Goal: Information Seeking & Learning: Learn about a topic

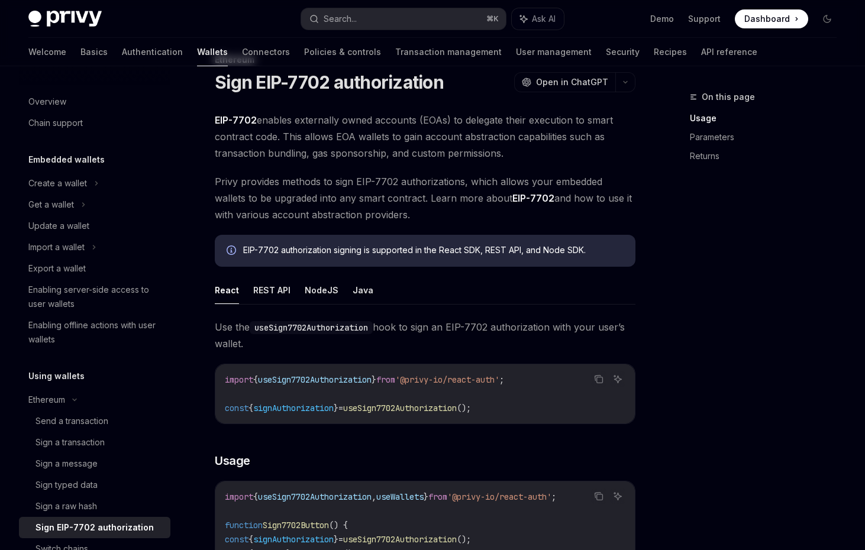
scroll to position [38, 0]
click at [351, 250] on div "EIP-7702 authorization signing is supported in the React SDK, REST API, and Nod…" at bounding box center [433, 250] width 380 height 13
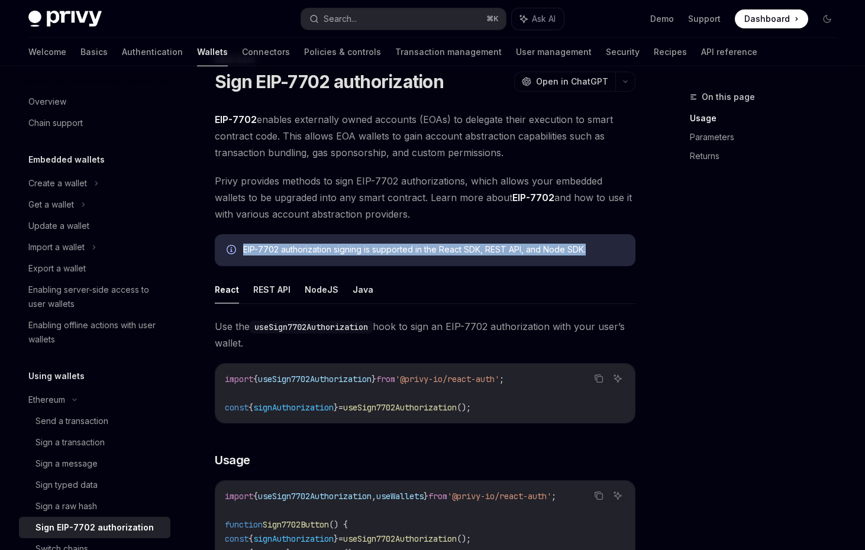
click at [351, 250] on div "EIP-7702 authorization signing is supported in the React SDK, REST API, and Nod…" at bounding box center [433, 250] width 380 height 13
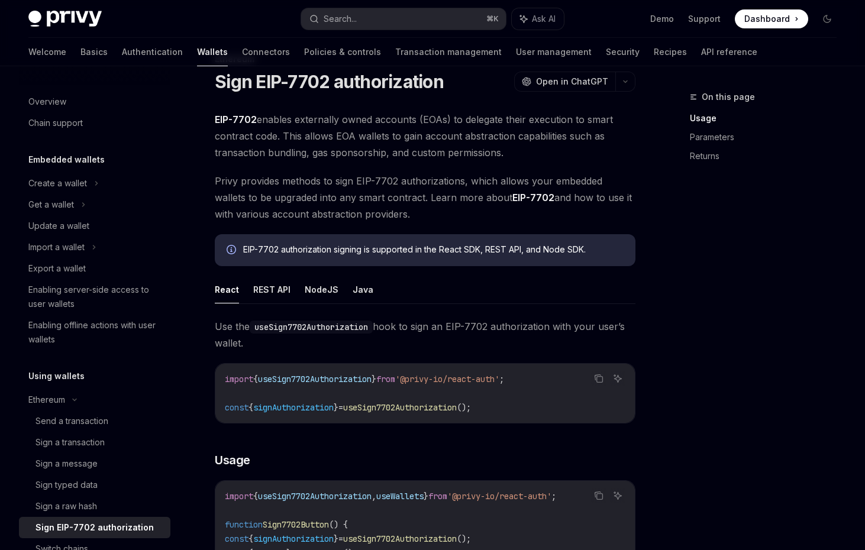
click at [456, 276] on ul "React REST API NodeJS Java" at bounding box center [425, 290] width 421 height 28
click at [419, 159] on span "EIP-7702 enables externally owned accounts (EOAs) to delegate their execution t…" at bounding box center [425, 136] width 421 height 50
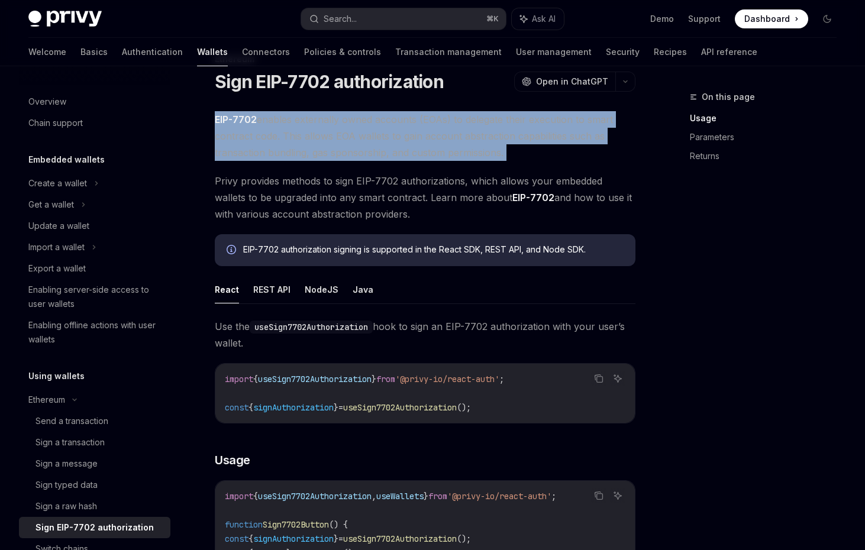
click at [537, 193] on span "Privy provides methods to sign EIP-7702 authorizations, which allows your embed…" at bounding box center [425, 198] width 421 height 50
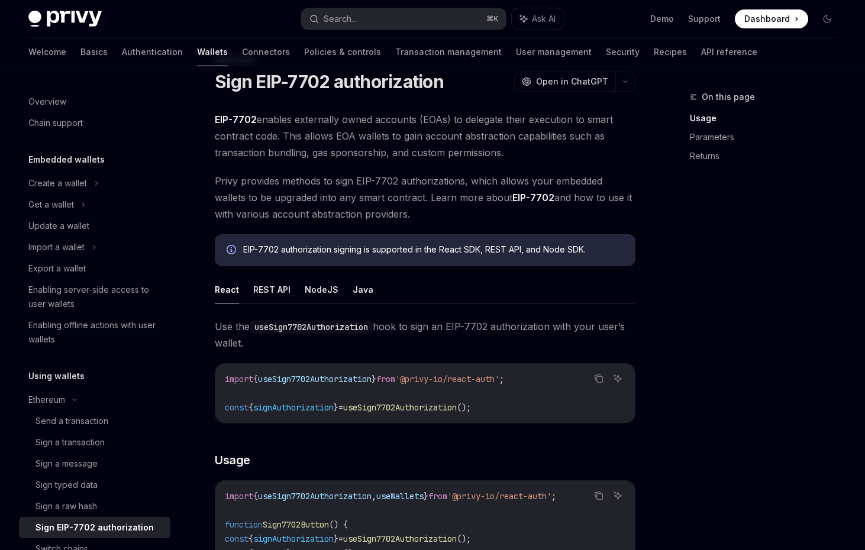
click at [537, 193] on span "Privy provides methods to sign EIP-7702 authorizations, which allows your embed…" at bounding box center [425, 198] width 421 height 50
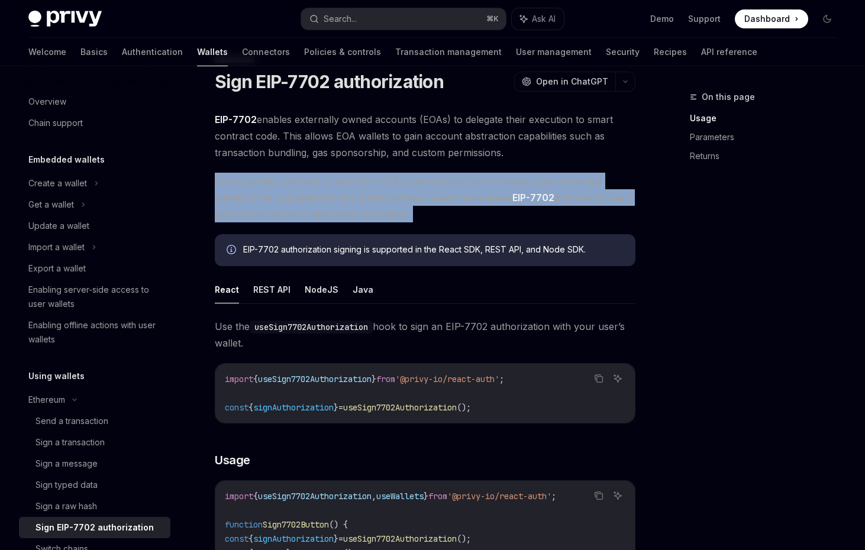
click at [496, 236] on div "EIP-7702 authorization signing is supported in the React SDK, REST API, and Nod…" at bounding box center [425, 250] width 421 height 32
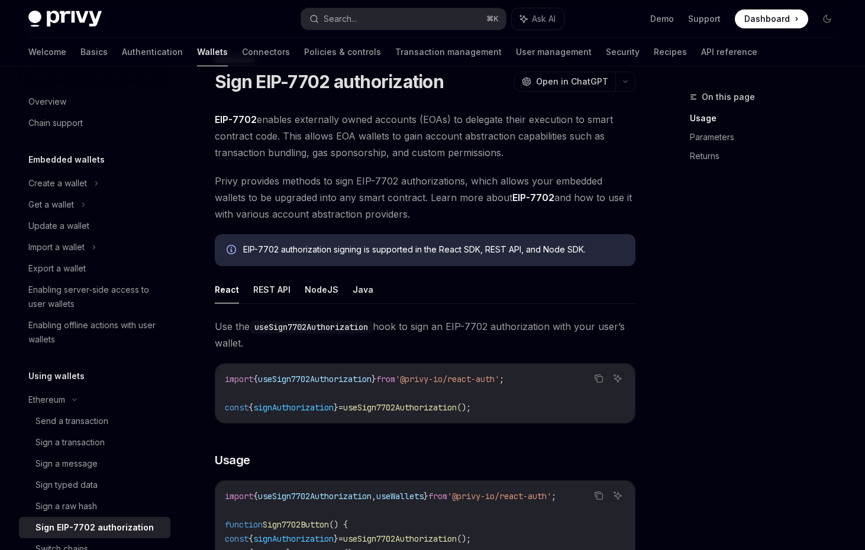
click at [496, 253] on div "EIP-7702 authorization signing is supported in the React SDK, REST API, and Nod…" at bounding box center [433, 250] width 380 height 13
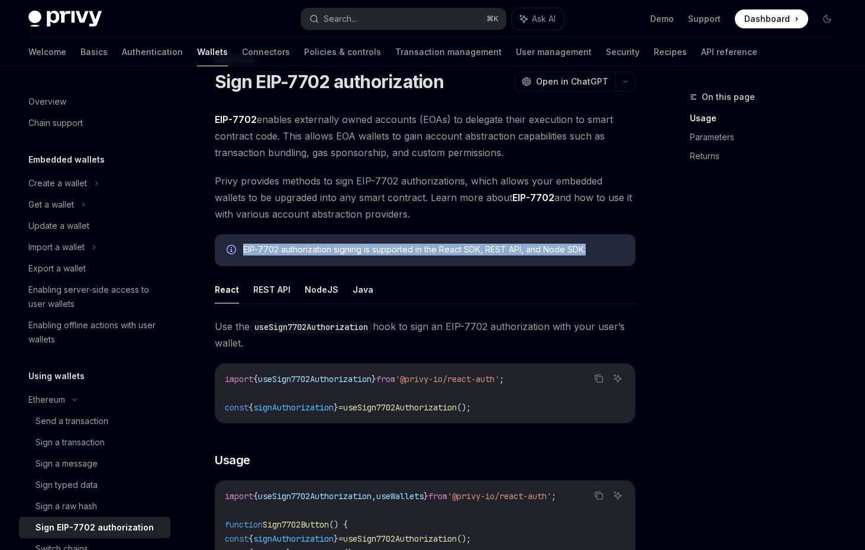
click at [496, 253] on div "EIP-7702 authorization signing is supported in the React SDK, REST API, and Nod…" at bounding box center [433, 250] width 380 height 13
click at [496, 279] on ul "React REST API NodeJS Java" at bounding box center [425, 290] width 421 height 28
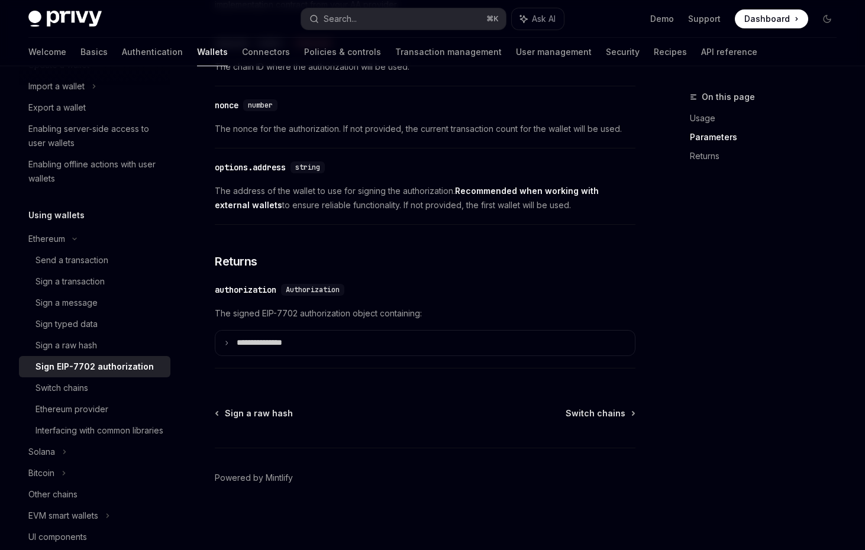
scroll to position [0, 0]
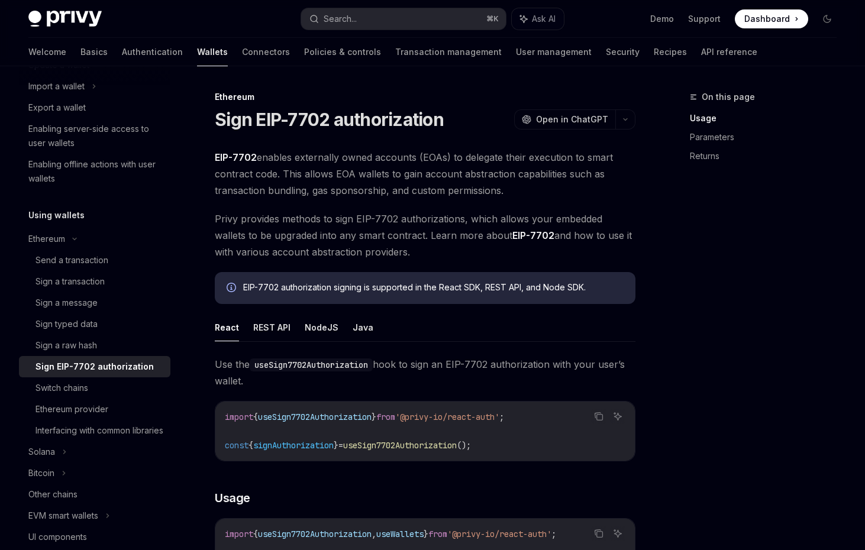
click at [482, 277] on div "EIP-7702 authorization signing is supported in the React SDK, REST API, and Nod…" at bounding box center [425, 288] width 421 height 32
click at [295, 185] on span "EIP-7702 enables externally owned accounts (EOAs) to delegate their execution t…" at bounding box center [425, 174] width 421 height 50
click at [315, 331] on button "NodeJS" at bounding box center [322, 328] width 34 height 28
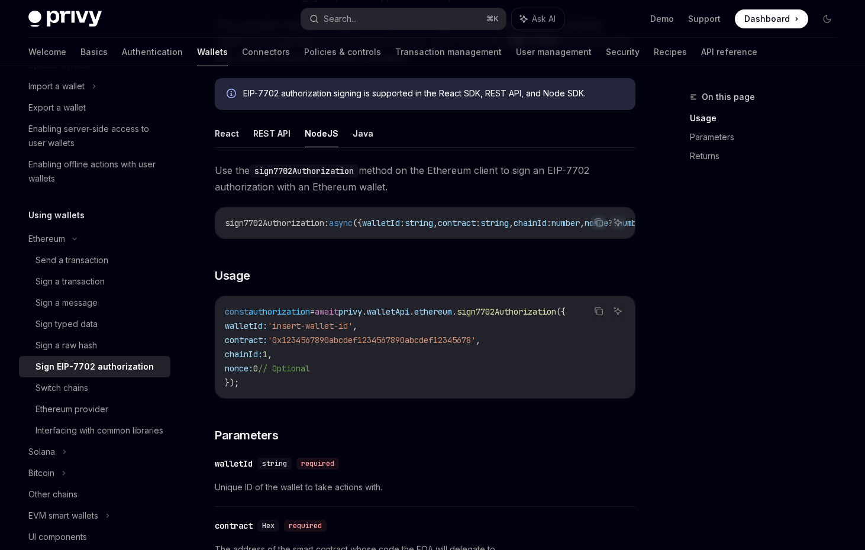
scroll to position [186, 0]
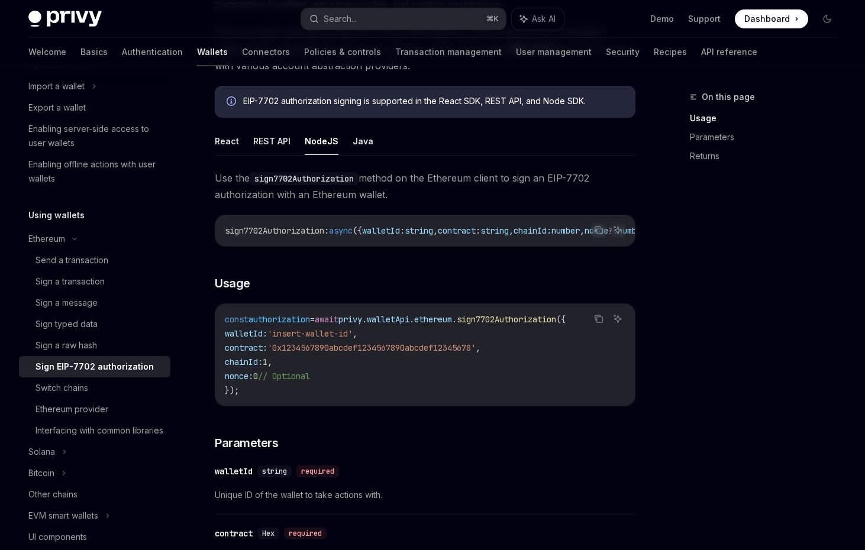
click at [367, 193] on span "Use the sign7702Authorization method on the Ethereum client to sign an EIP-7702…" at bounding box center [425, 186] width 421 height 33
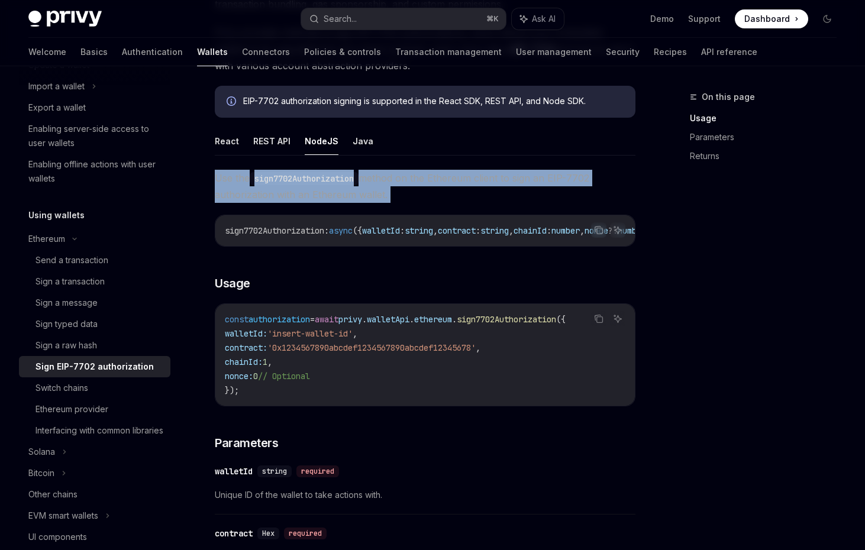
click at [367, 193] on span "Use the sign7702Authorization method on the Ethereum client to sign an EIP-7702…" at bounding box center [425, 186] width 421 height 33
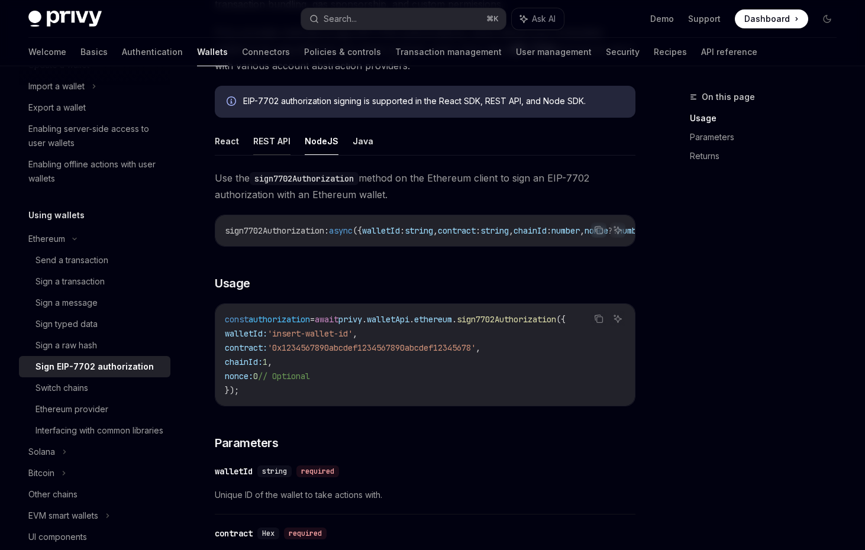
click at [273, 149] on button "REST API" at bounding box center [271, 141] width 37 height 28
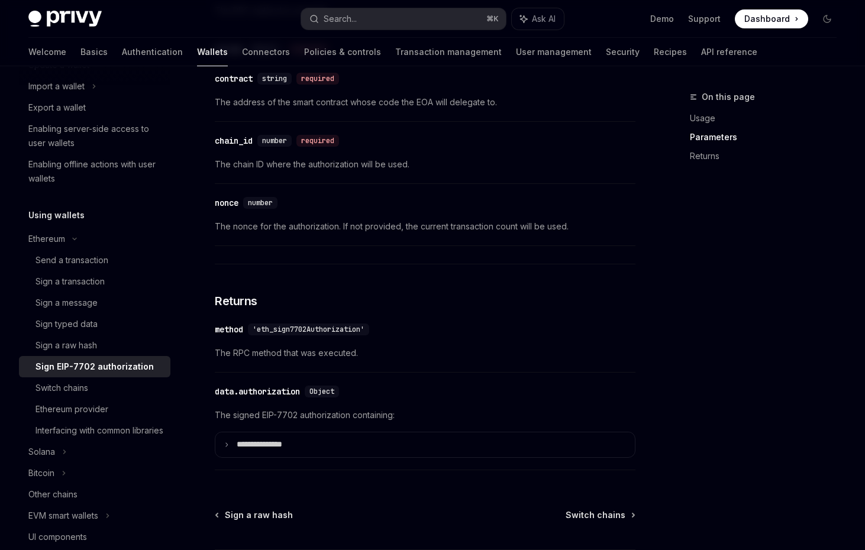
scroll to position [1006, 0]
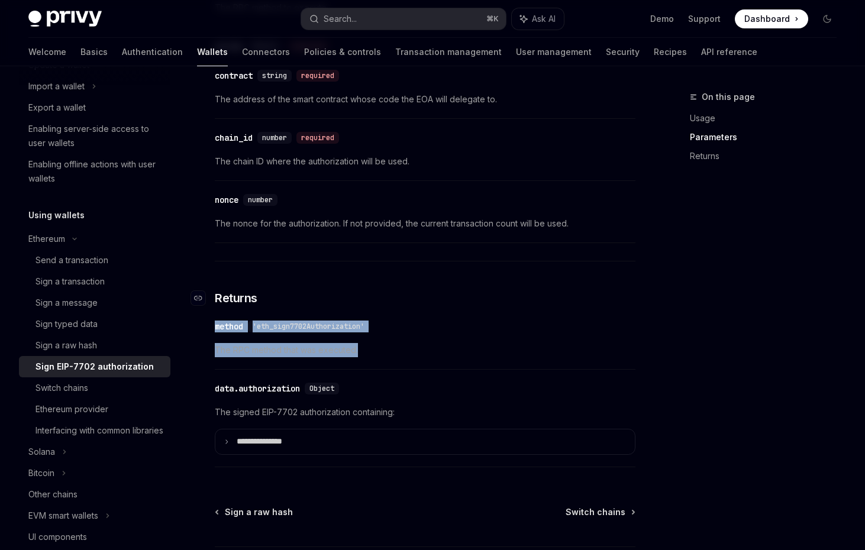
drag, startPoint x: 368, startPoint y: 362, endPoint x: 382, endPoint y: 292, distance: 71.2
click at [382, 292] on h3 "​ Returns" at bounding box center [425, 298] width 421 height 17
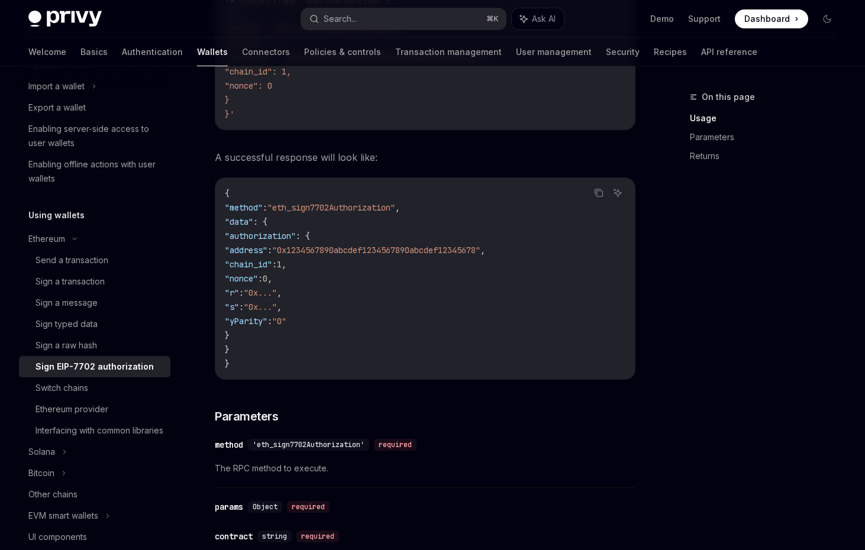
scroll to position [530, 0]
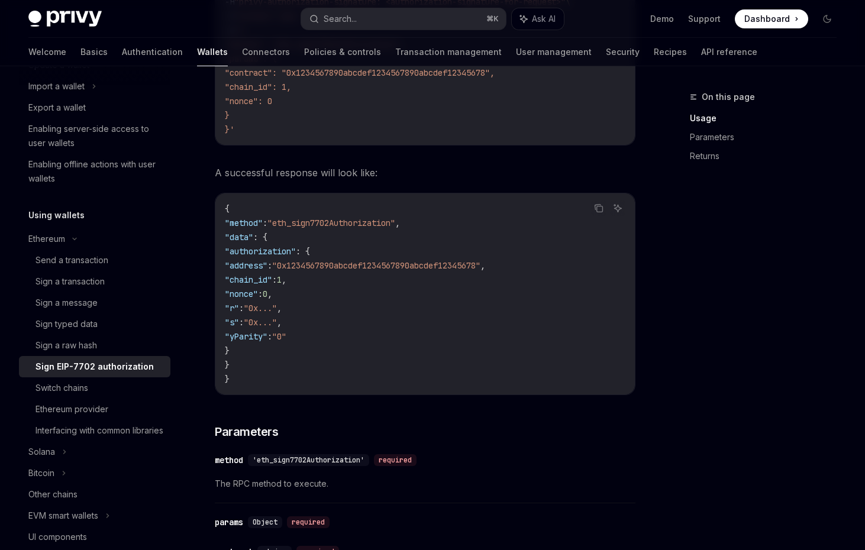
click at [379, 276] on code "{ "method" : "eth_sign7702Authorization" , "data" : { "authorization" : { "addr…" at bounding box center [425, 294] width 400 height 185
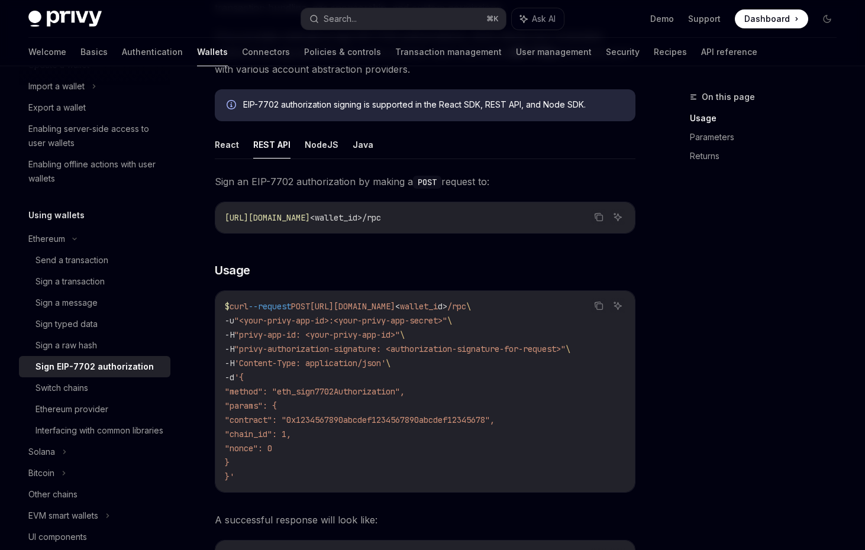
scroll to position [167, 0]
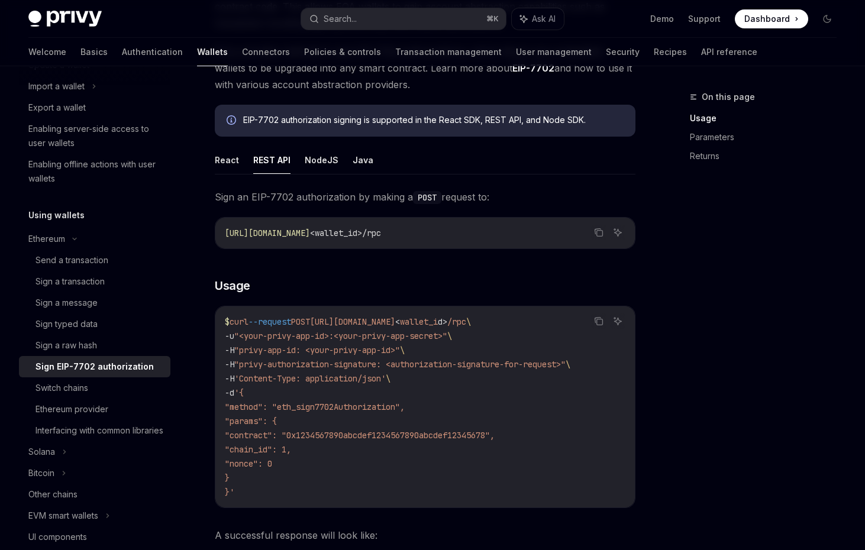
click at [361, 239] on code "[URL][DOMAIN_NAME] <wallet_id>/rpc" at bounding box center [425, 233] width 400 height 14
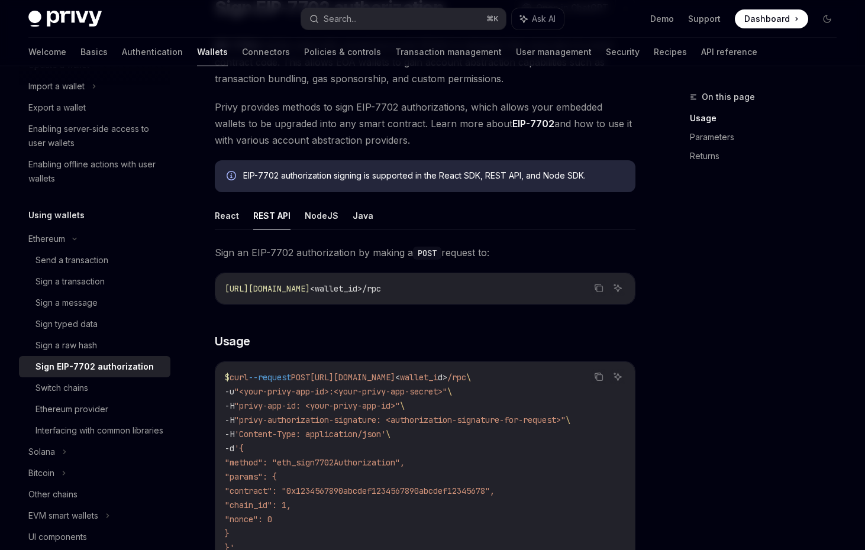
scroll to position [107, 0]
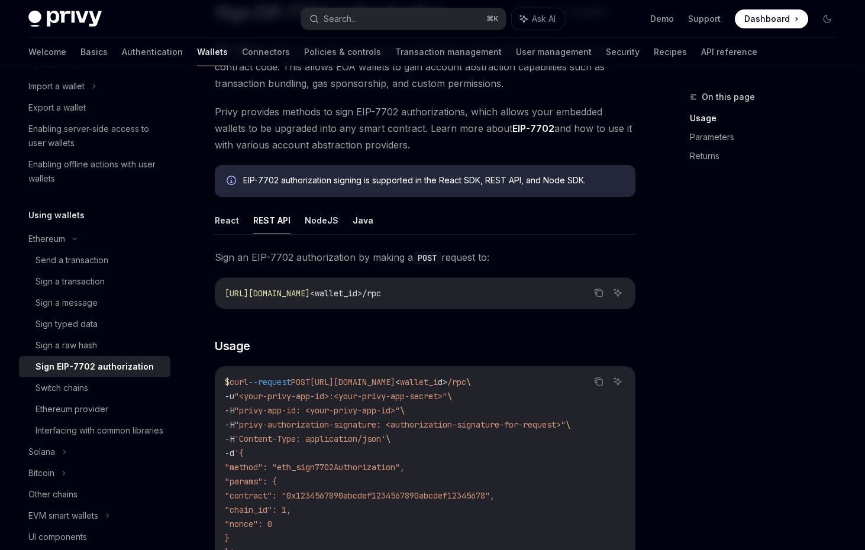
click at [351, 192] on div "EIP-7702 authorization signing is supported in the React SDK, REST API, and Nod…" at bounding box center [425, 181] width 421 height 32
click at [356, 183] on div "EIP-7702 authorization signing is supported in the React SDK, REST API, and Nod…" at bounding box center [433, 181] width 380 height 13
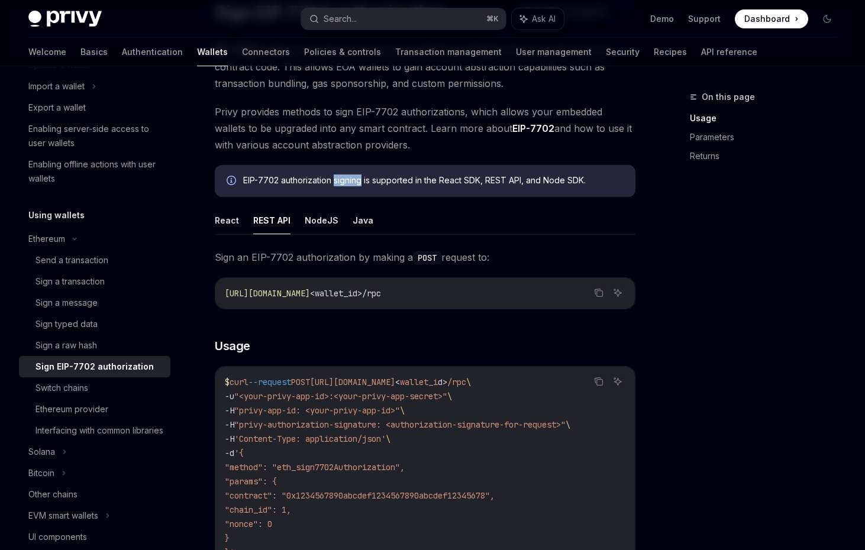
click at [356, 183] on div "EIP-7702 authorization signing is supported in the React SDK, REST API, and Nod…" at bounding box center [433, 181] width 380 height 13
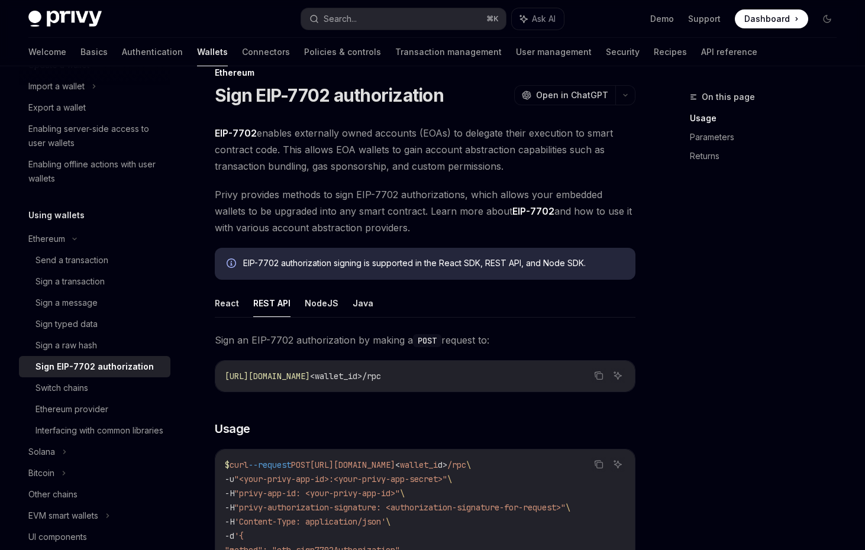
scroll to position [25, 0]
click at [349, 136] on span "EIP-7702 enables externally owned accounts (EOAs) to delegate their execution t…" at bounding box center [425, 149] width 421 height 50
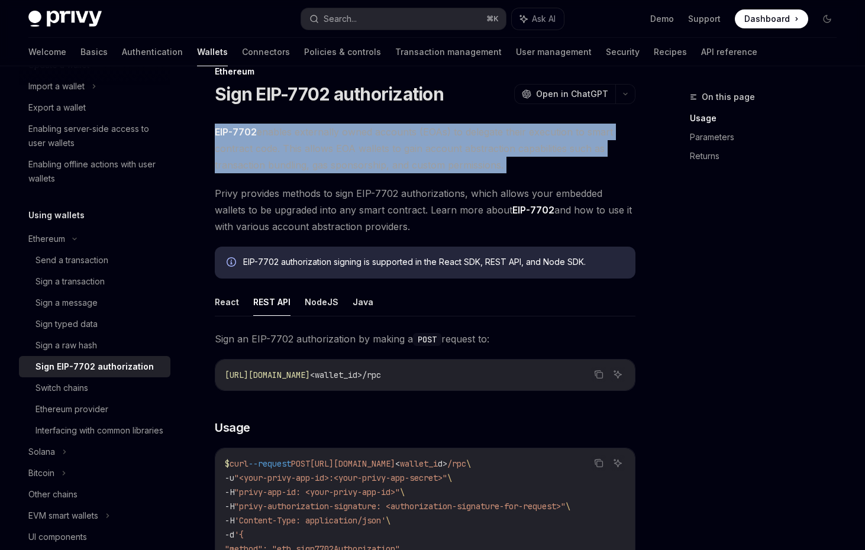
click at [349, 136] on span "EIP-7702 enables externally owned accounts (EOAs) to delegate their execution t…" at bounding box center [425, 149] width 421 height 50
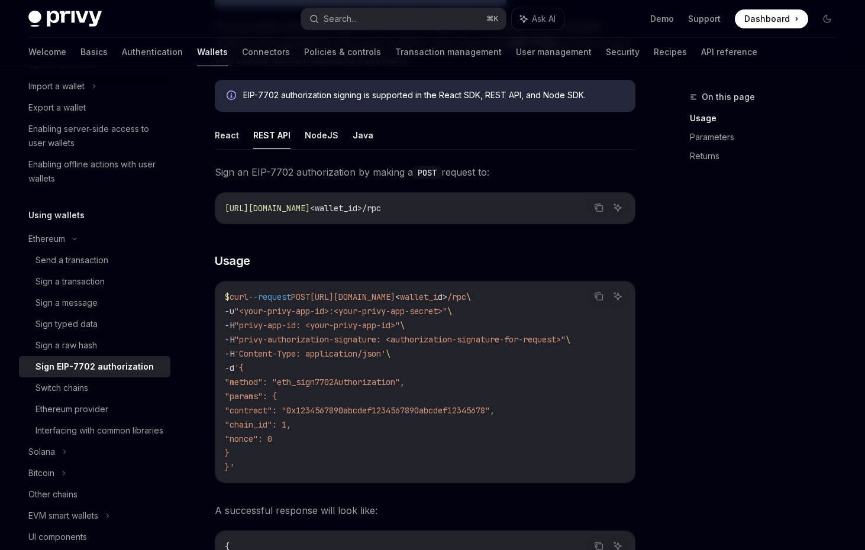
scroll to position [238, 0]
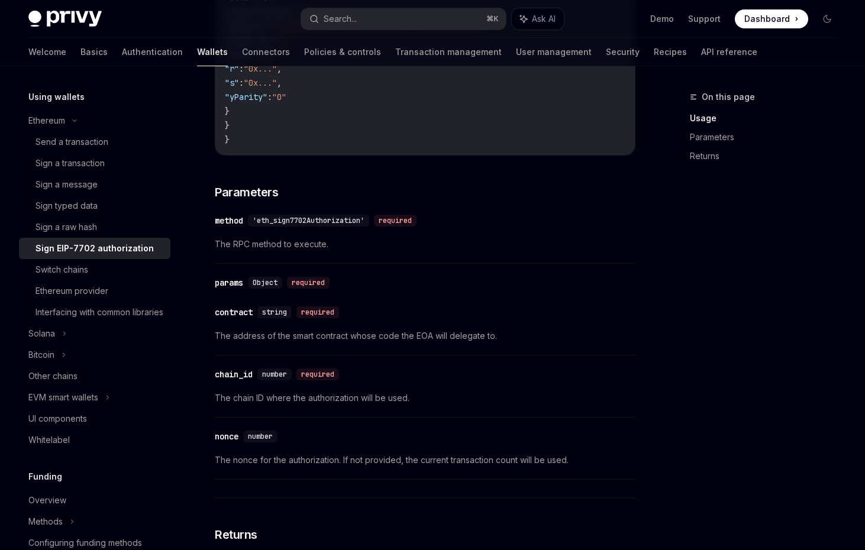
scroll to position [255, 0]
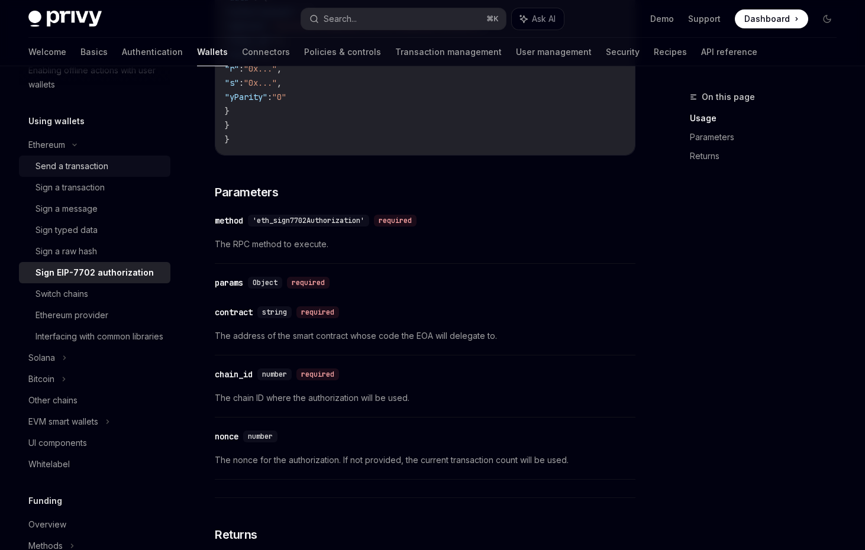
click at [104, 174] on link "Send a transaction" at bounding box center [94, 166] width 151 height 21
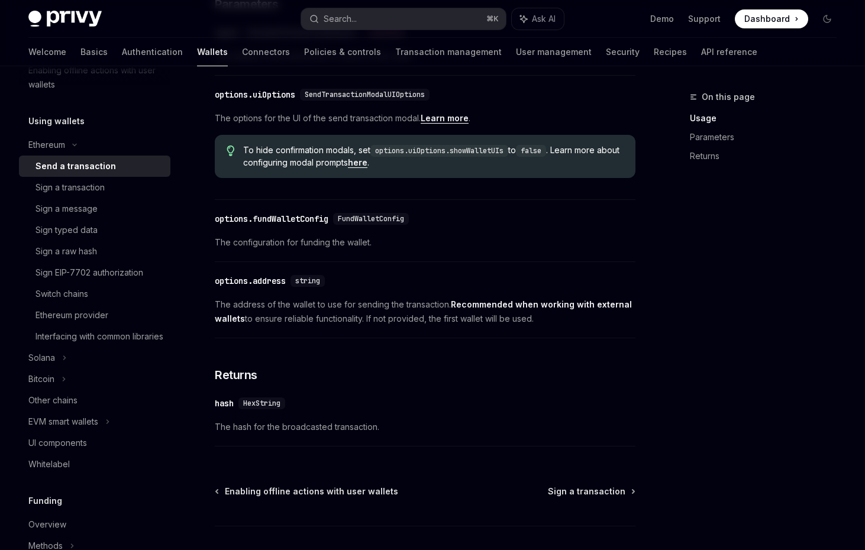
scroll to position [662, 0]
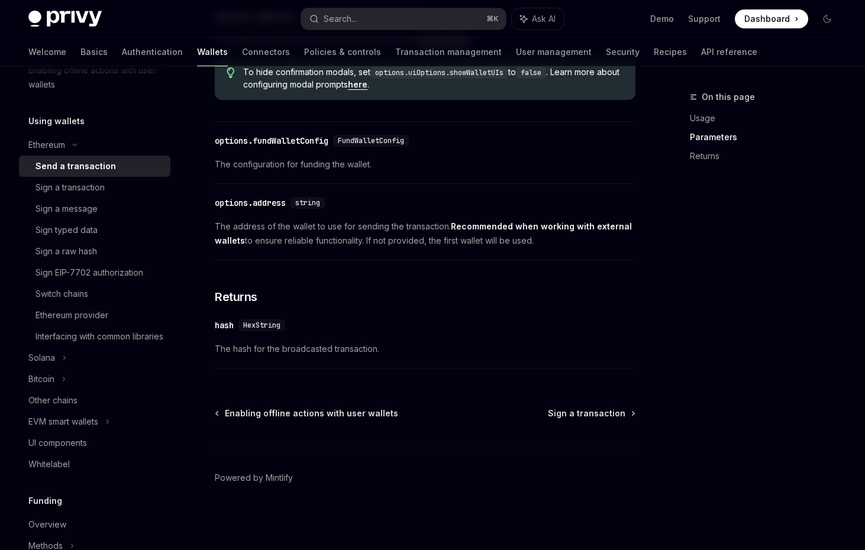
click at [240, 235] on span "The address of the wallet to use for sending the transaction. Recommended when …" at bounding box center [425, 233] width 421 height 28
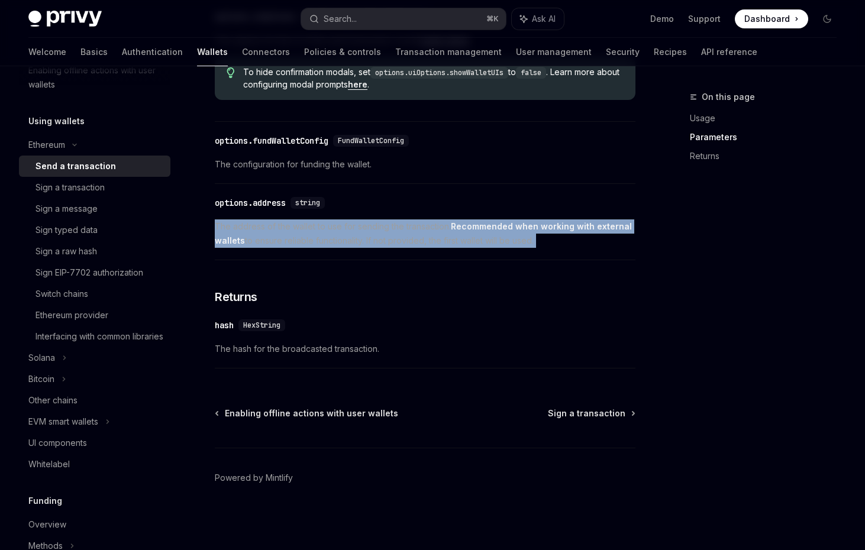
click at [240, 228] on span "The address of the wallet to use for sending the transaction. Recommended when …" at bounding box center [425, 233] width 421 height 28
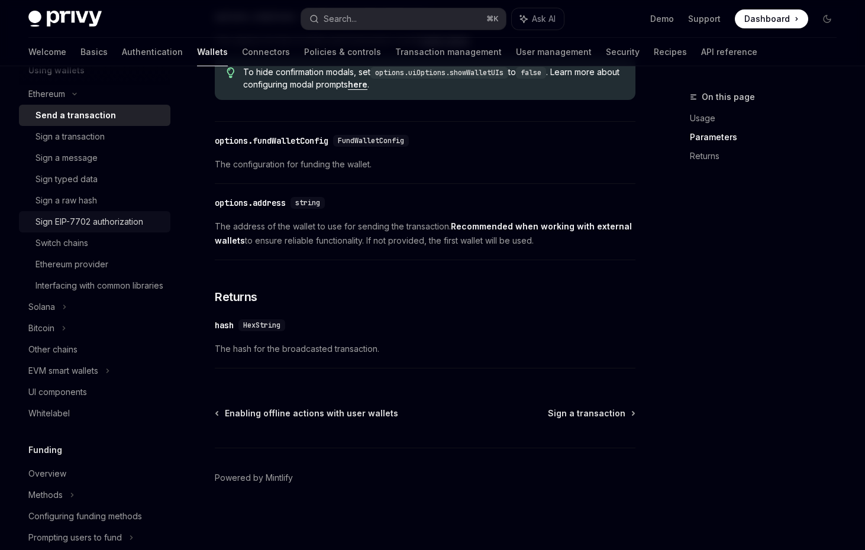
scroll to position [344, 0]
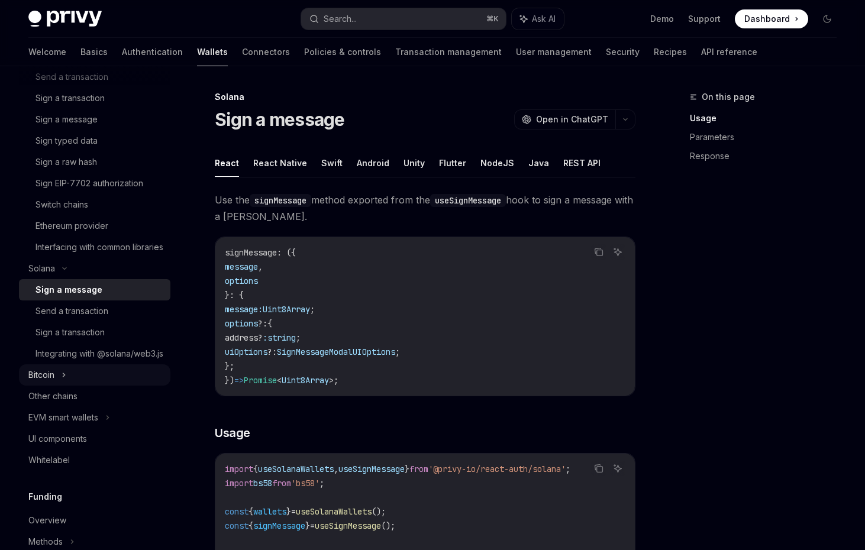
click at [100, 386] on div "Bitcoin" at bounding box center [94, 374] width 151 height 21
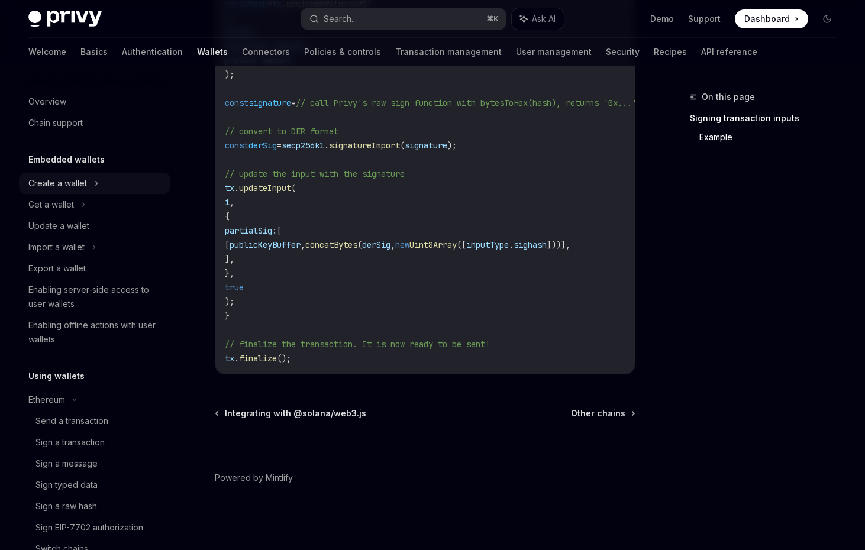
click at [111, 186] on div "Create a wallet" at bounding box center [94, 183] width 151 height 21
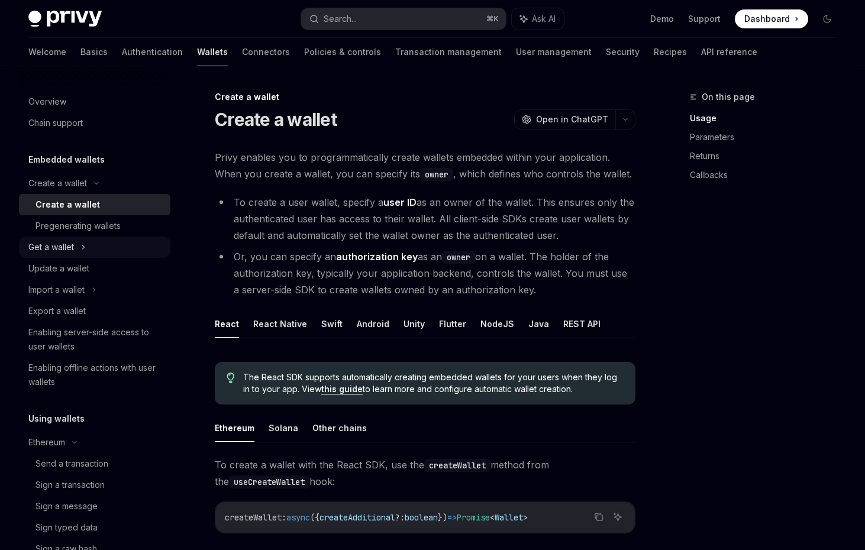
click at [111, 248] on div "Get a wallet" at bounding box center [94, 247] width 151 height 21
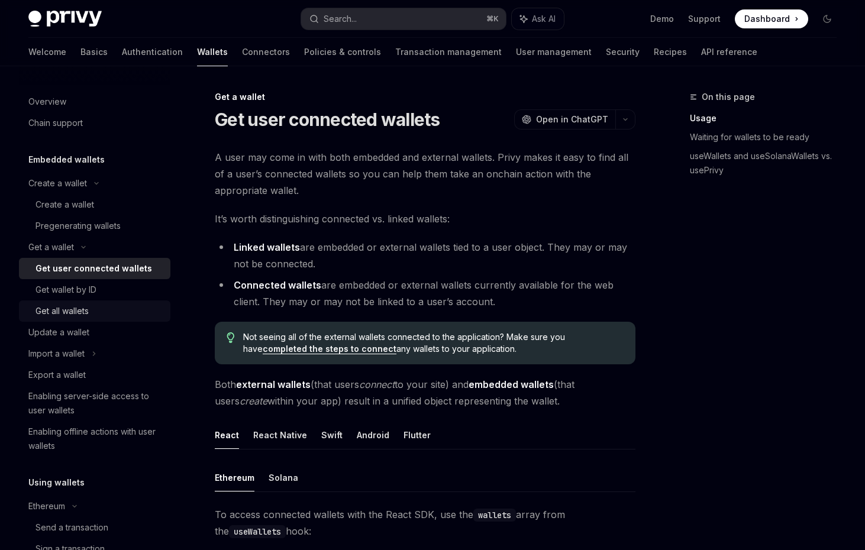
scroll to position [34, 0]
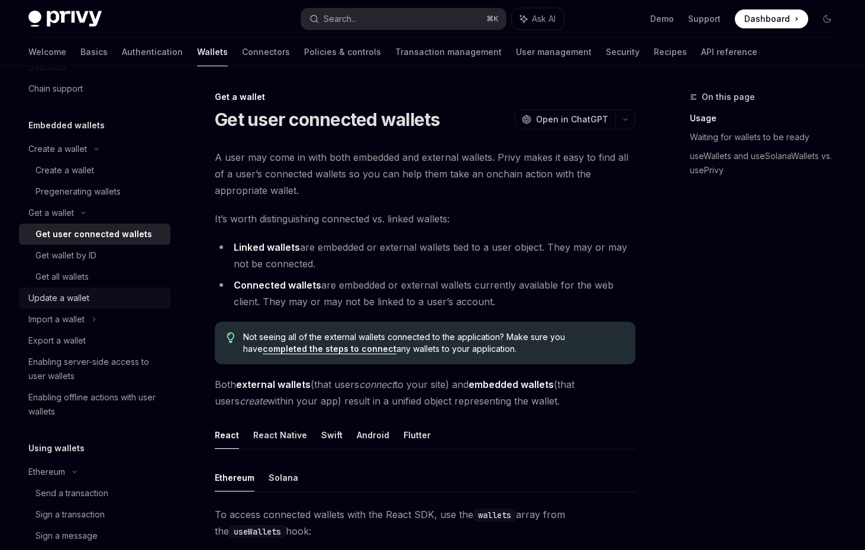
click at [106, 307] on link "Update a wallet" at bounding box center [94, 297] width 151 height 21
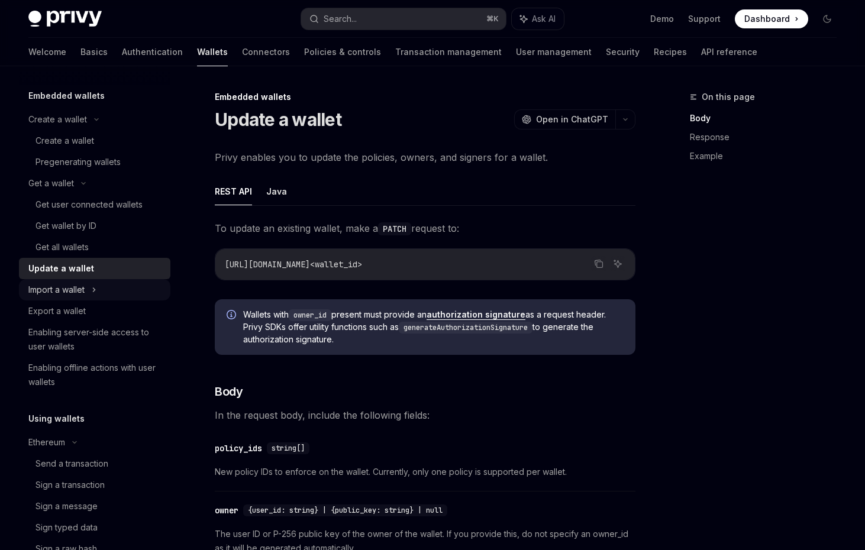
scroll to position [66, 0]
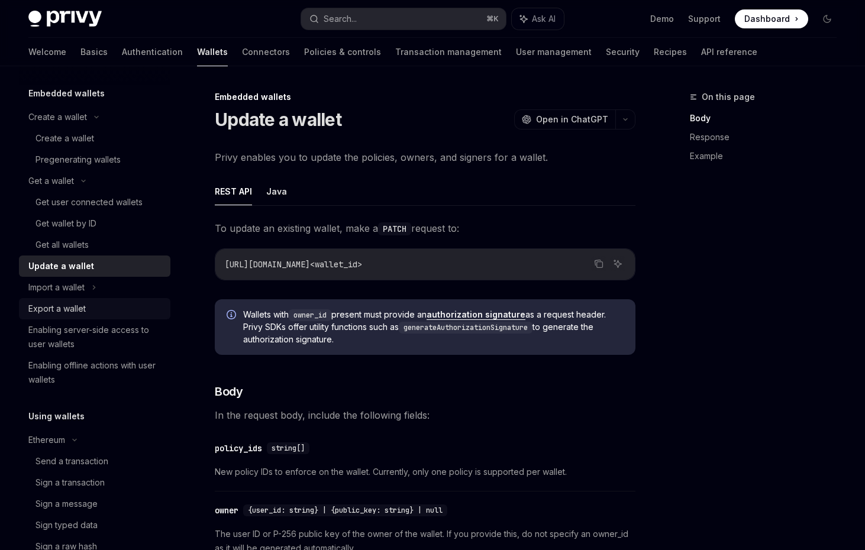
click at [105, 306] on div "Export a wallet" at bounding box center [95, 309] width 135 height 14
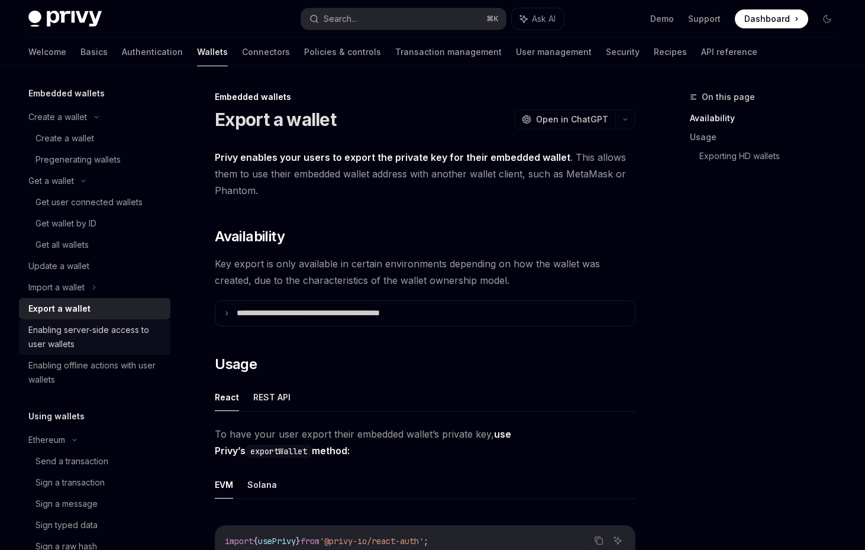
click at [105, 323] on div "Enabling server-side access to user wallets" at bounding box center [95, 337] width 135 height 28
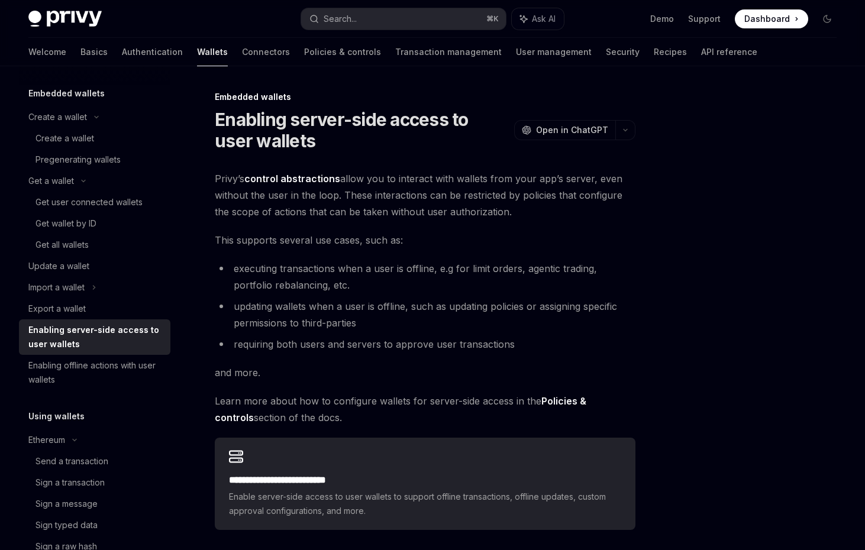
scroll to position [97, 0]
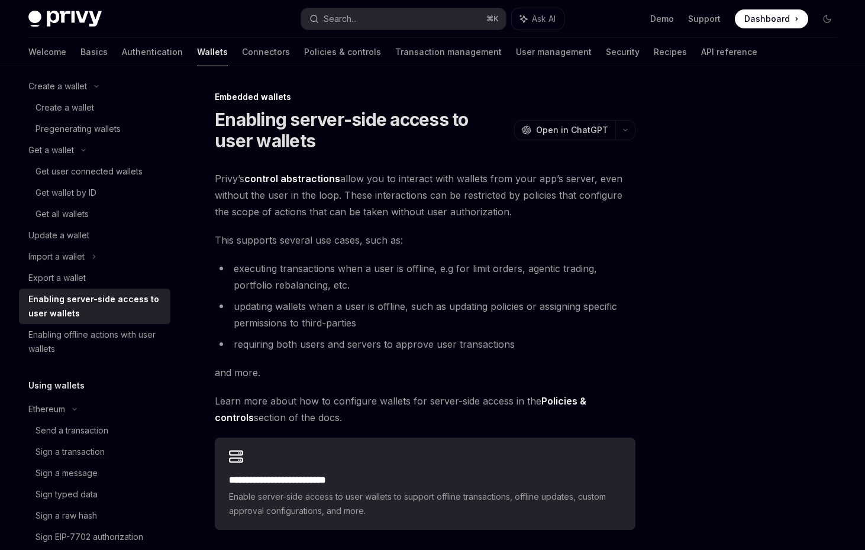
click at [105, 323] on link "Enabling server-side access to user wallets" at bounding box center [94, 306] width 151 height 35
click at [105, 328] on div "Enabling offline actions with user wallets" at bounding box center [95, 342] width 135 height 28
type textarea "*"
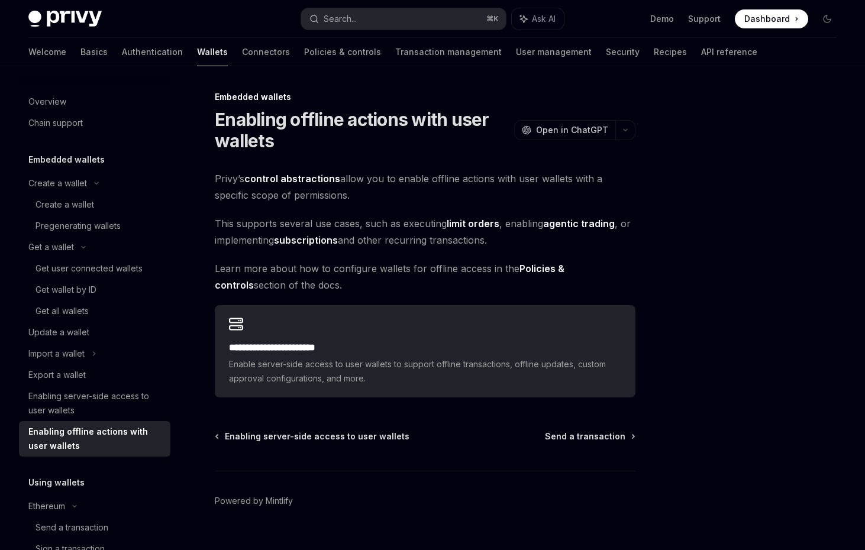
click at [516, 177] on span "Privy’s control abstractions allow you to enable offline actions with user wall…" at bounding box center [425, 186] width 421 height 33
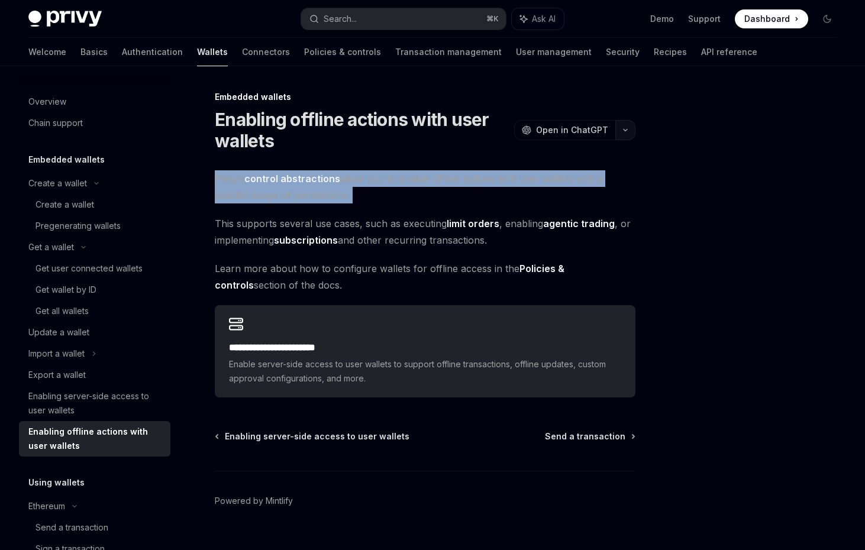
click at [626, 135] on button "button" at bounding box center [625, 130] width 20 height 20
click at [626, 133] on button "button" at bounding box center [625, 130] width 20 height 20
